Goal: Task Accomplishment & Management: Manage account settings

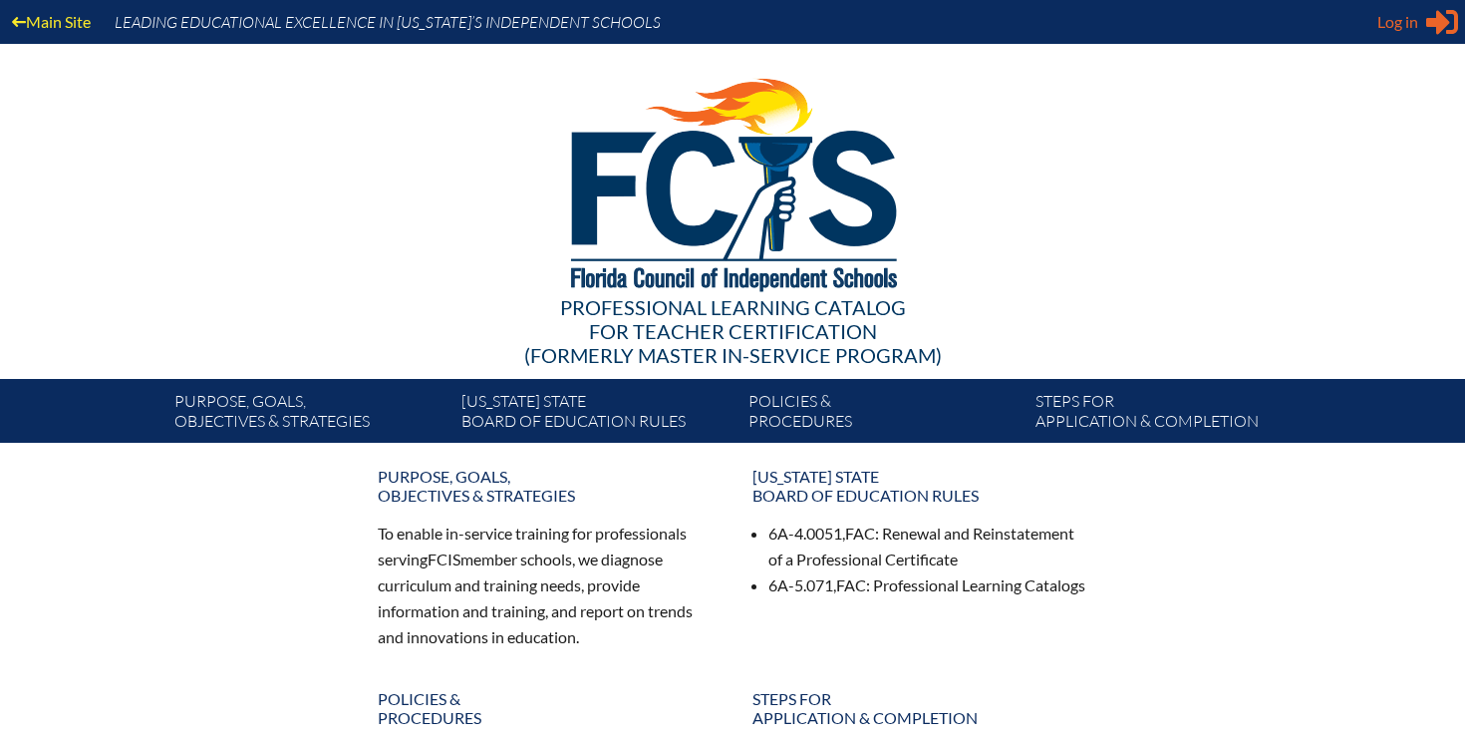
click at [1412, 27] on span "Log in" at bounding box center [1397, 22] width 41 height 24
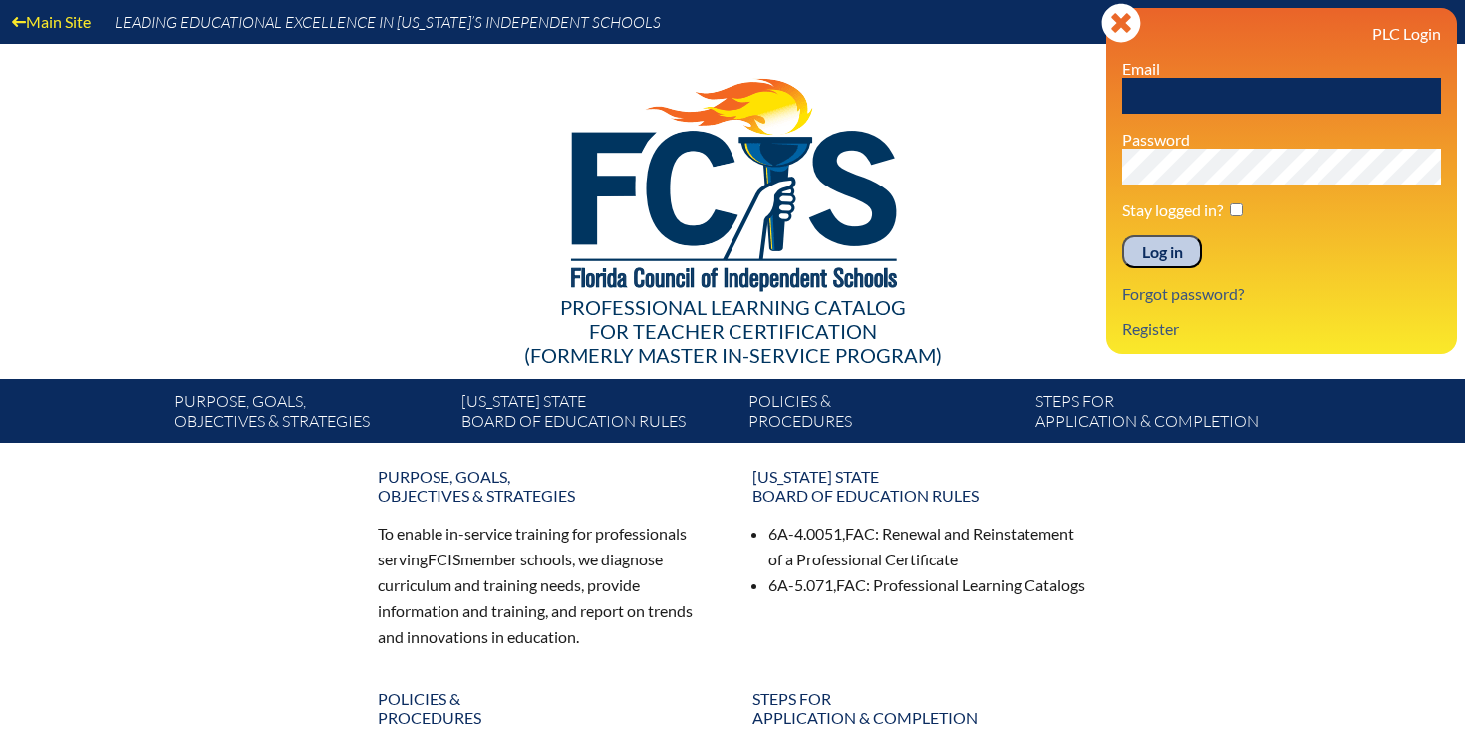
click at [1206, 97] on input "text" at bounding box center [1281, 96] width 319 height 36
type input "[EMAIL_ADDRESS][DOMAIN_NAME]"
click at [1235, 214] on input "checkbox" at bounding box center [1236, 209] width 13 height 13
checkbox input "true"
click at [1167, 249] on input "Log in" at bounding box center [1162, 252] width 80 height 34
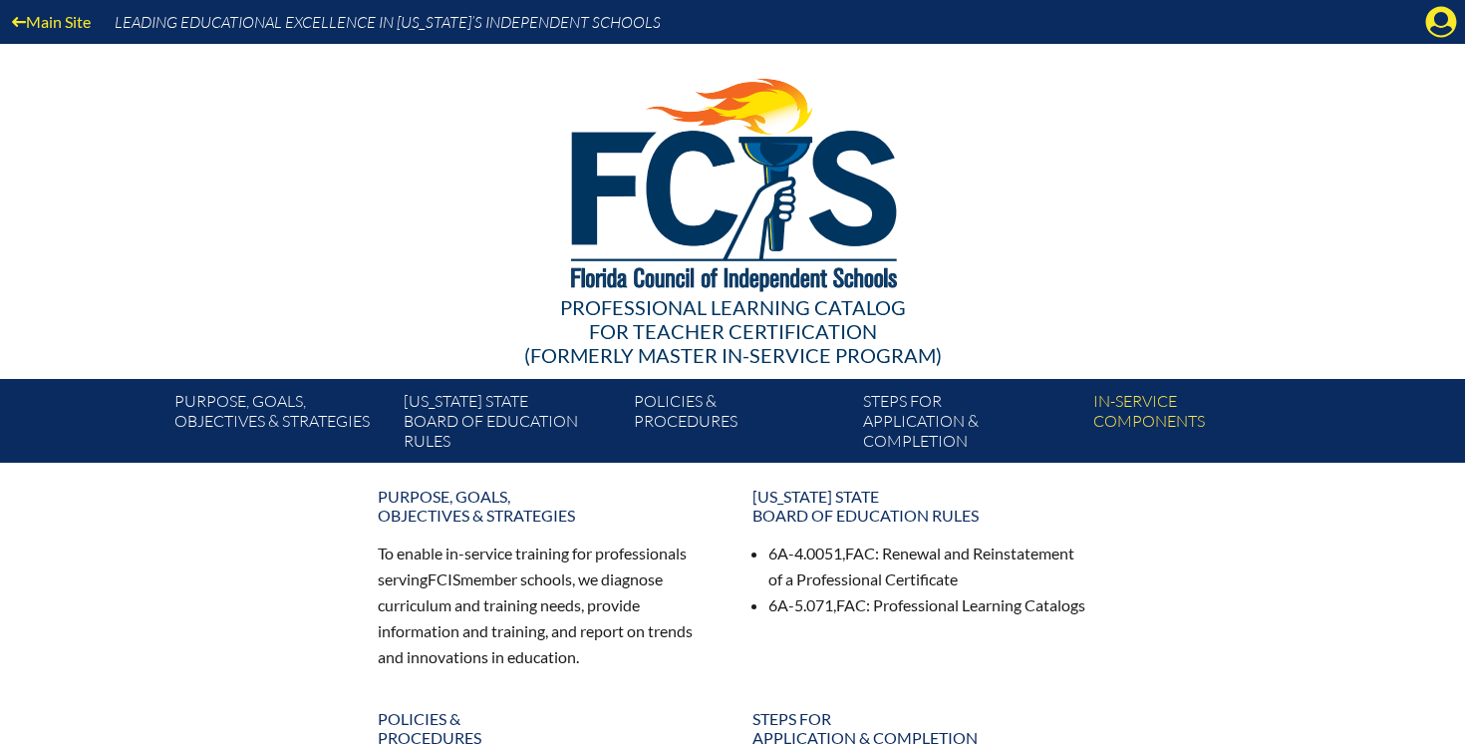
click at [1141, 213] on div at bounding box center [732, 181] width 1148 height 275
click at [1432, 21] on icon at bounding box center [1441, 22] width 31 height 31
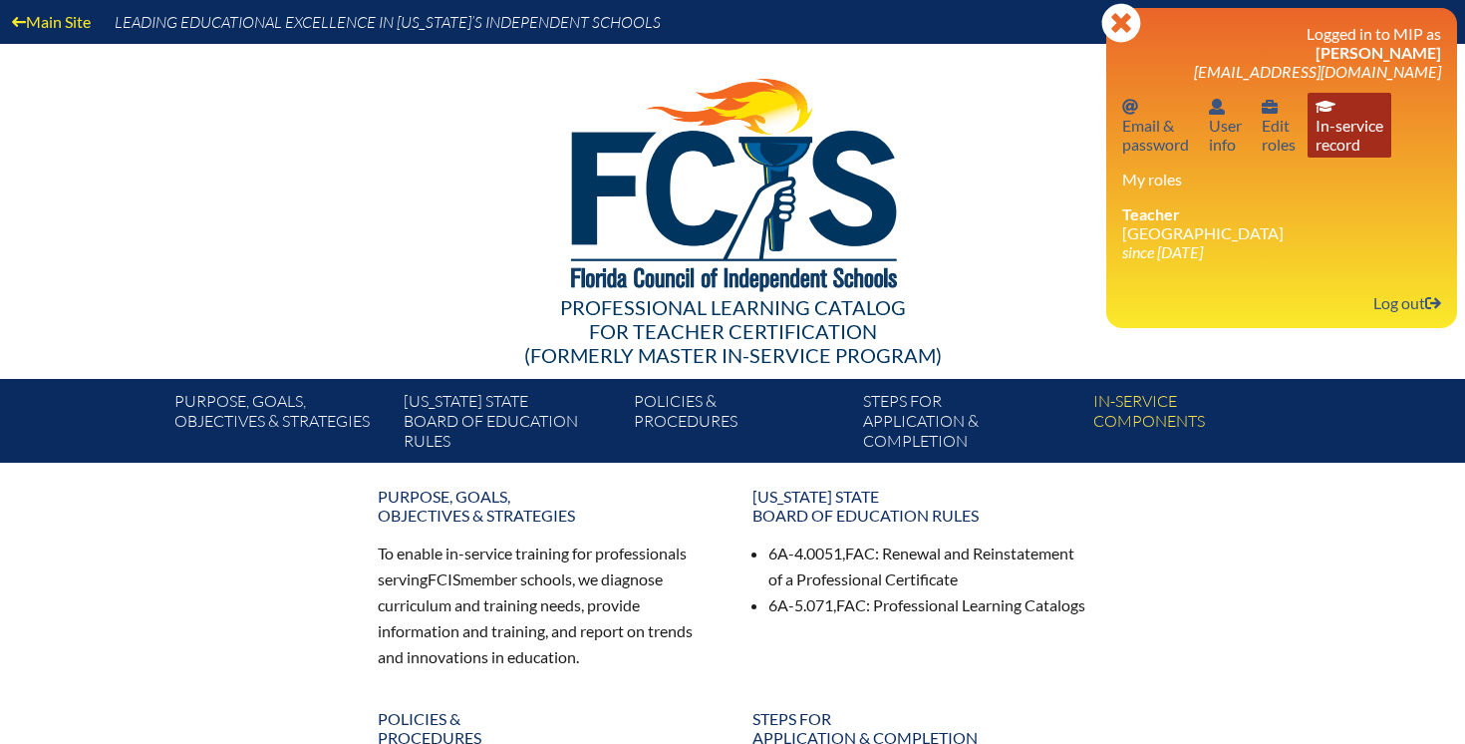
click at [1344, 124] on link "In-service record In-service record" at bounding box center [1350, 125] width 84 height 65
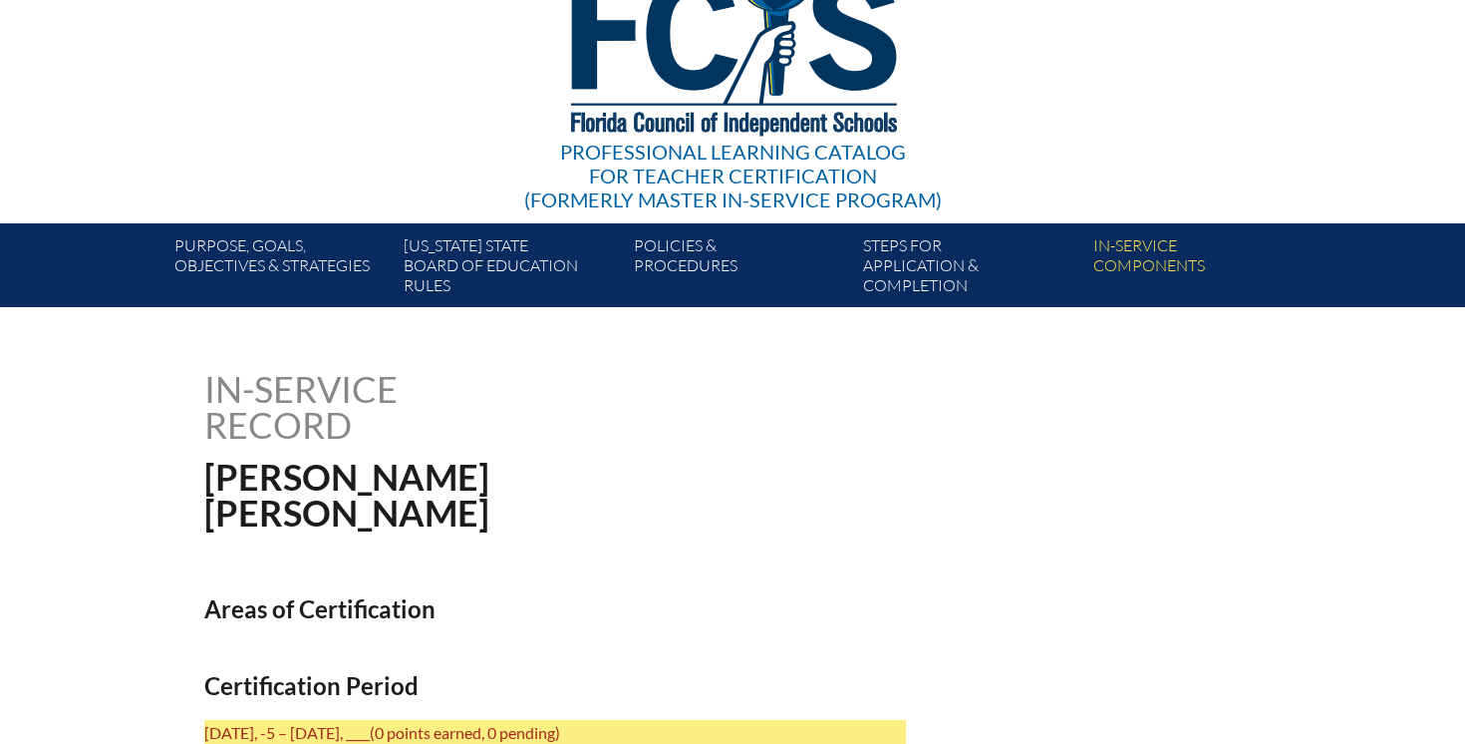
scroll to position [195, 0]
